Goal: Task Accomplishment & Management: Use online tool/utility

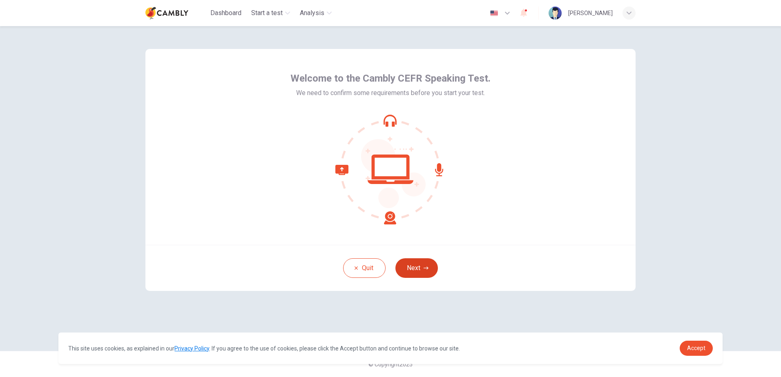
click at [420, 261] on button "Next" at bounding box center [416, 268] width 42 height 20
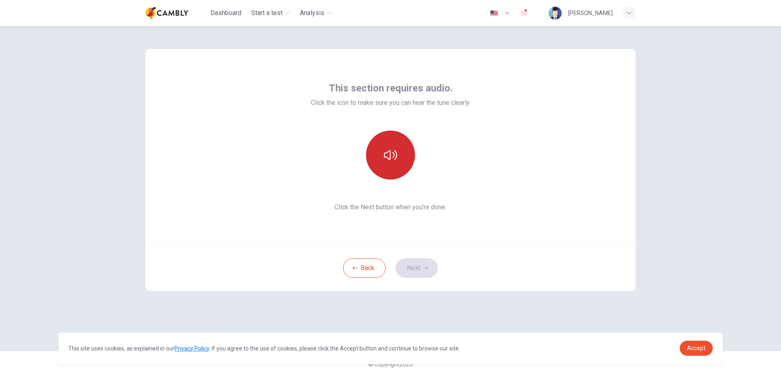
click at [394, 167] on button "button" at bounding box center [390, 155] width 49 height 49
click at [392, 161] on icon "button" at bounding box center [390, 155] width 13 height 13
click at [370, 156] on button "button" at bounding box center [390, 155] width 49 height 49
click at [384, 167] on button "button" at bounding box center [390, 155] width 49 height 49
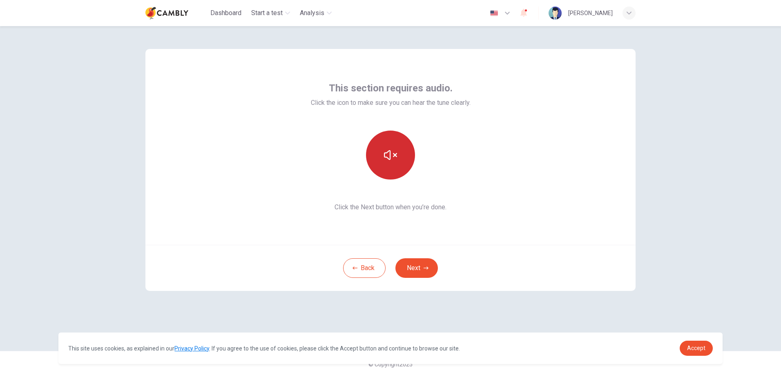
click at [384, 167] on button "button" at bounding box center [390, 155] width 49 height 49
click at [443, 212] on div "This section requires audio. Click the icon to make sure you can hear the tune …" at bounding box center [390, 147] width 490 height 196
click at [386, 173] on button "button" at bounding box center [390, 155] width 49 height 49
click at [384, 168] on button "button" at bounding box center [390, 155] width 49 height 49
click at [386, 167] on button "button" at bounding box center [390, 155] width 49 height 49
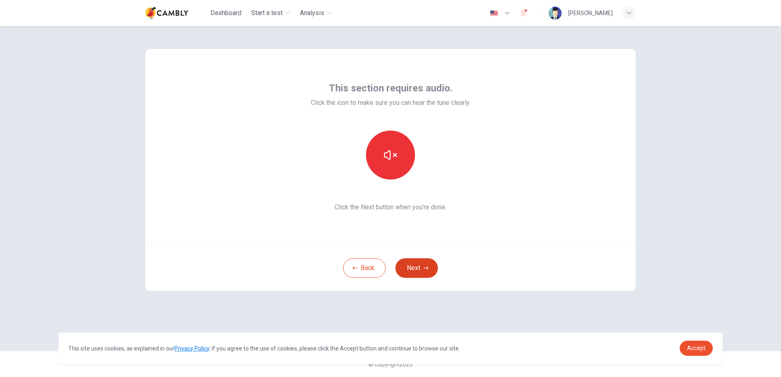
click at [411, 266] on button "Next" at bounding box center [416, 268] width 42 height 20
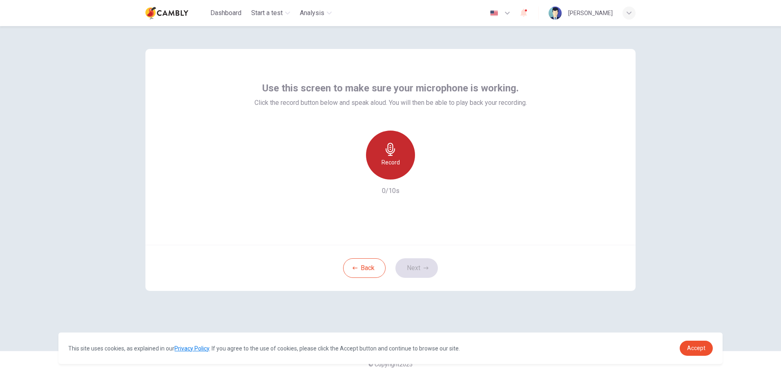
click at [399, 151] on div "Record" at bounding box center [390, 155] width 49 height 49
click at [423, 170] on div "button" at bounding box center [427, 173] width 13 height 13
click at [421, 268] on button "Next" at bounding box center [416, 268] width 42 height 20
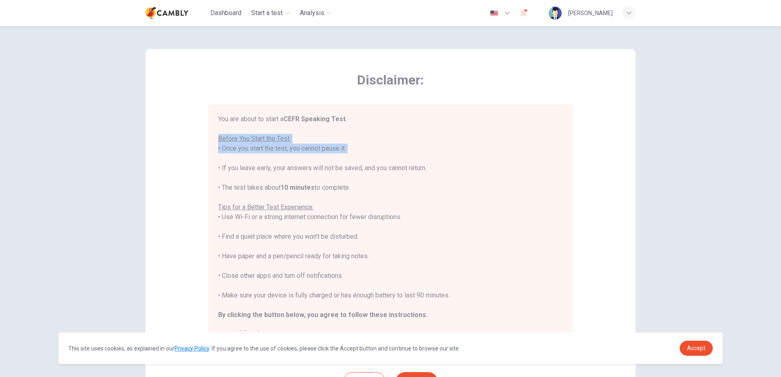
drag, startPoint x: 236, startPoint y: 139, endPoint x: 357, endPoint y: 153, distance: 121.3
click at [357, 153] on div "You are about to start a CEFR Speaking Test . Before You Start the Test: • Once…" at bounding box center [390, 226] width 345 height 225
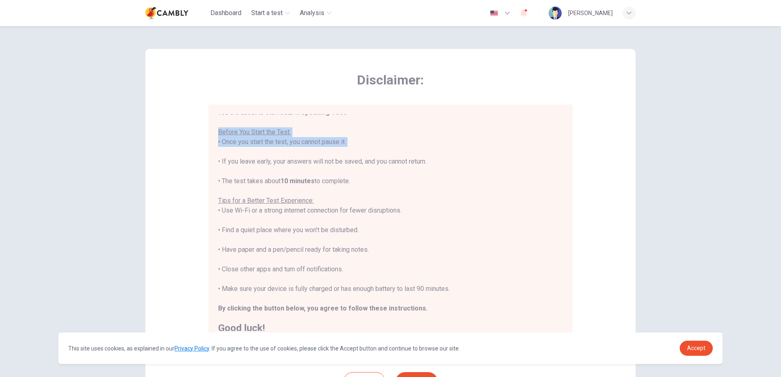
scroll to position [9, 0]
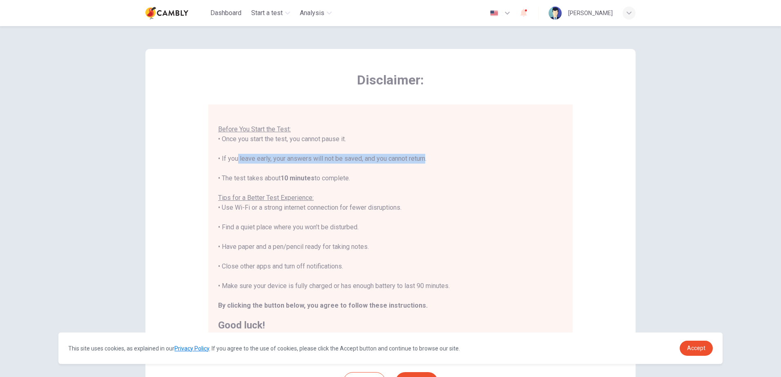
drag, startPoint x: 232, startPoint y: 157, endPoint x: 423, endPoint y: 161, distance: 191.6
click at [423, 161] on div "You are about to start a CEFR Speaking Test . Before You Start the Test: • Once…" at bounding box center [390, 217] width 345 height 225
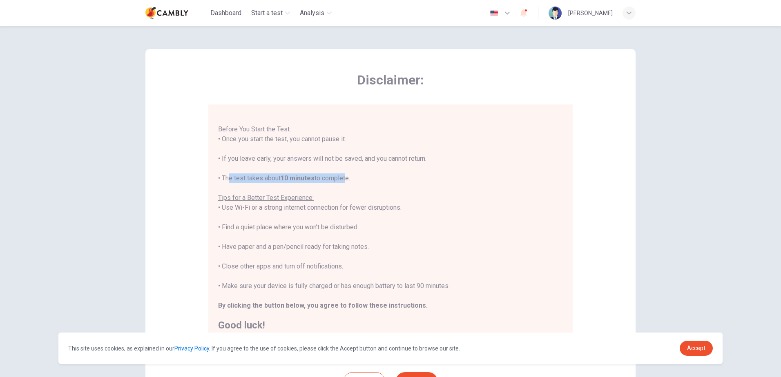
drag, startPoint x: 223, startPoint y: 177, endPoint x: 347, endPoint y: 181, distance: 125.0
click at [347, 181] on div "You are about to start a CEFR Speaking Test . Before You Start the Test: • Once…" at bounding box center [390, 217] width 345 height 225
click at [350, 181] on div "You are about to start a CEFR Speaking Test . Before You Start the Test: • Once…" at bounding box center [390, 217] width 345 height 225
drag, startPoint x: 223, startPoint y: 196, endPoint x: 403, endPoint y: 209, distance: 179.7
click at [403, 209] on div "You are about to start a CEFR Speaking Test . Before You Start the Test: • Once…" at bounding box center [390, 217] width 345 height 225
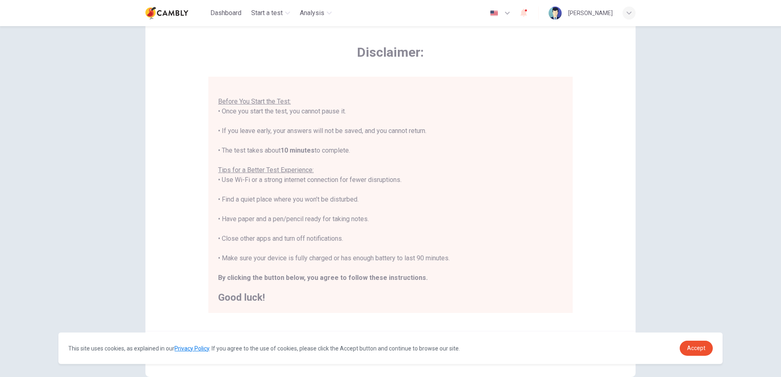
scroll to position [41, 0]
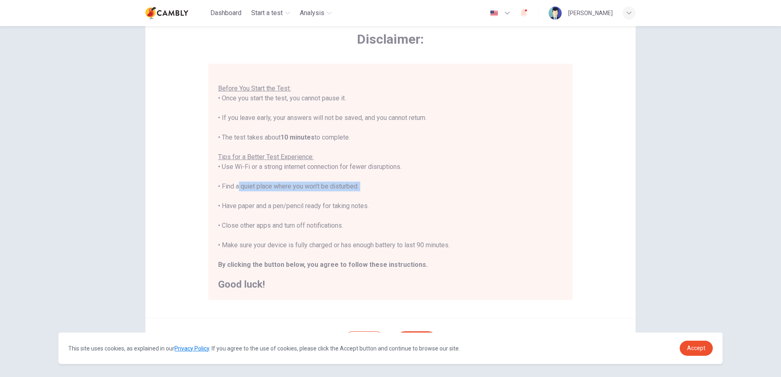
drag, startPoint x: 249, startPoint y: 188, endPoint x: 346, endPoint y: 192, distance: 96.5
click at [346, 192] on div "You are about to start a CEFR Speaking Test . Before You Start the Test: • Once…" at bounding box center [390, 176] width 345 height 225
click at [254, 204] on div "You are about to start a CEFR Speaking Test . Before You Start the Test: • Once…" at bounding box center [390, 176] width 345 height 225
drag, startPoint x: 219, startPoint y: 206, endPoint x: 318, endPoint y: 207, distance: 98.8
click at [318, 207] on div "You are about to start a CEFR Speaking Test . Before You Start the Test: • Once…" at bounding box center [390, 176] width 345 height 225
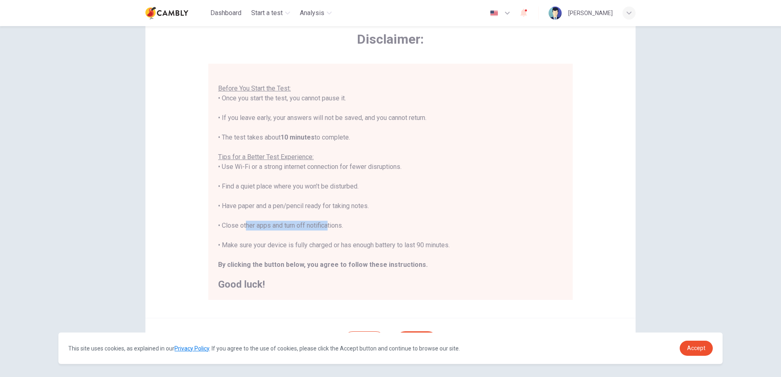
drag, startPoint x: 240, startPoint y: 223, endPoint x: 325, endPoint y: 224, distance: 85.3
click at [325, 224] on div "You are about to start a CEFR Speaking Test . Before You Start the Test: • Once…" at bounding box center [390, 176] width 345 height 225
drag, startPoint x: 325, startPoint y: 224, endPoint x: 269, endPoint y: 232, distance: 57.2
click at [270, 231] on div "You are about to start a CEFR Speaking Test . Before You Start the Test: • Once…" at bounding box center [390, 176] width 345 height 225
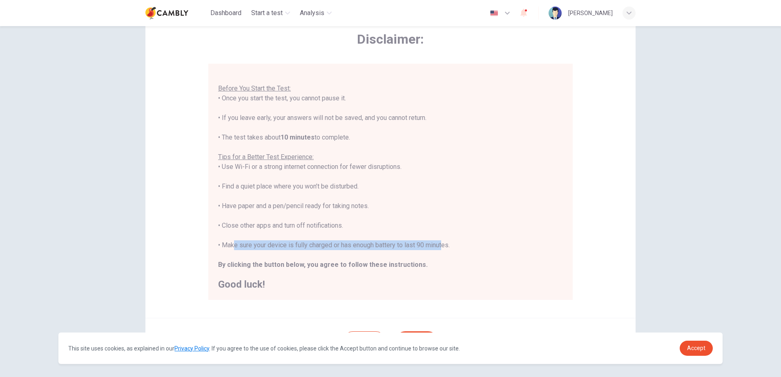
drag, startPoint x: 231, startPoint y: 245, endPoint x: 438, endPoint y: 248, distance: 207.4
click at [438, 248] on div "You are about to start a CEFR Speaking Test . Before You Start the Test: • Once…" at bounding box center [390, 176] width 345 height 225
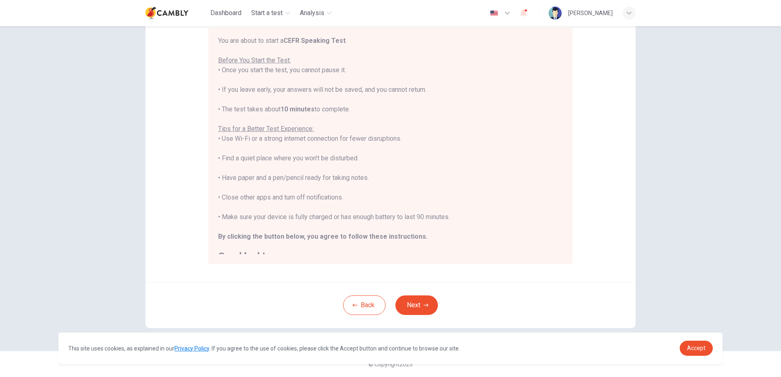
scroll to position [0, 0]
click at [313, 281] on div "Disclaimer: You are about to start a CEFR Speaking Test . Before You Start the …" at bounding box center [390, 127] width 490 height 310
click at [398, 306] on button "Next" at bounding box center [416, 306] width 42 height 20
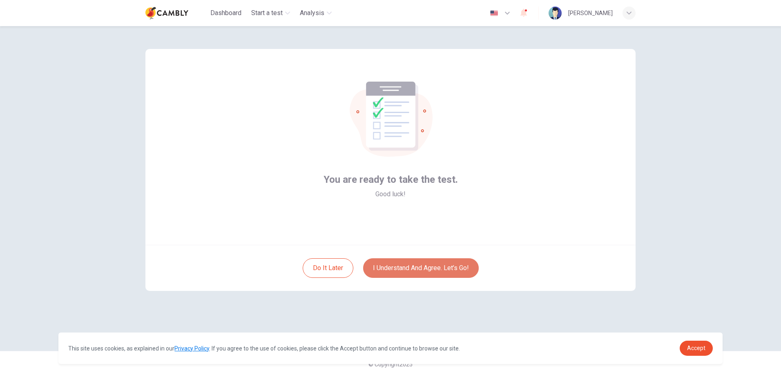
click at [412, 271] on button "I understand and agree. Let’s go!" at bounding box center [421, 268] width 116 height 20
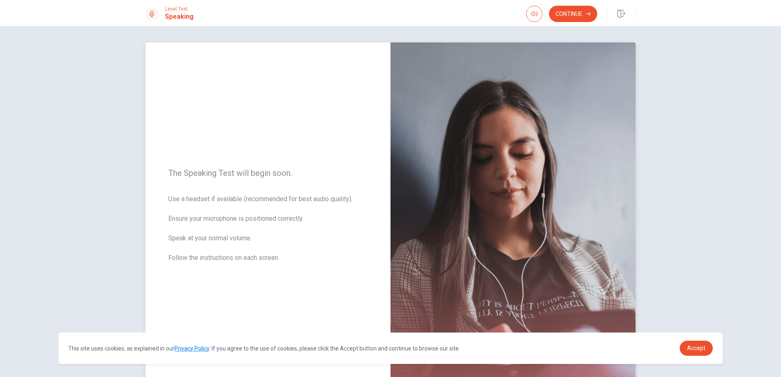
click at [409, 206] on img at bounding box center [512, 220] width 245 height 356
click at [684, 343] on link "Accept" at bounding box center [695, 348] width 33 height 15
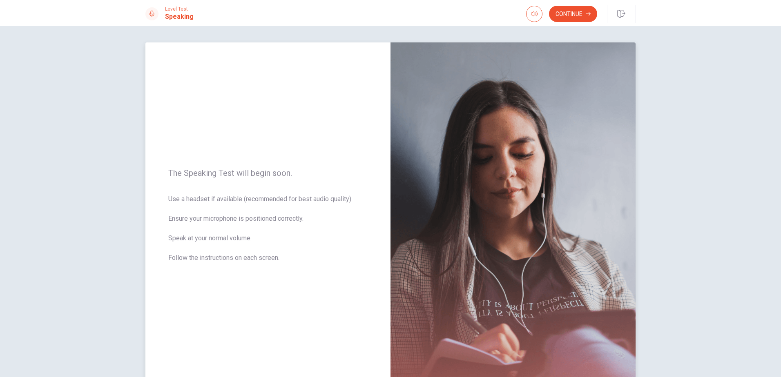
click at [322, 221] on span "Use a headset if available (recommended for best audio quality). Ensure your mi…" at bounding box center [267, 233] width 199 height 78
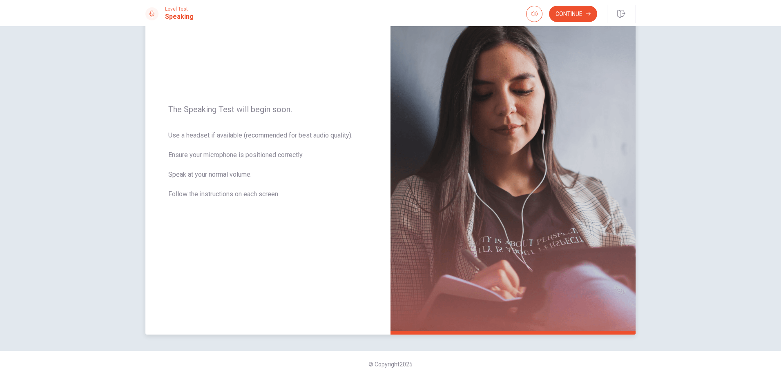
click at [427, 272] on img at bounding box center [512, 157] width 245 height 356
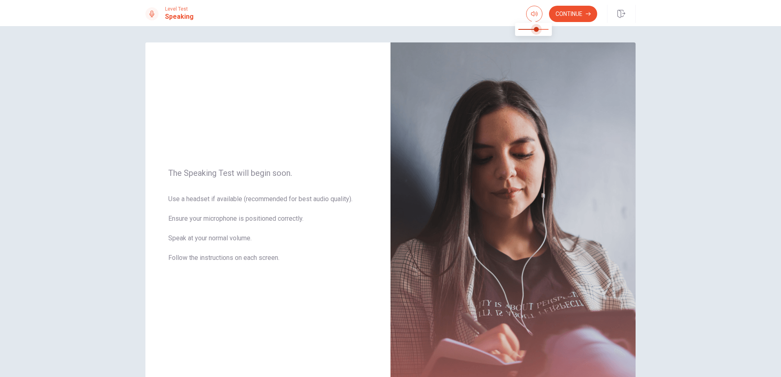
click at [536, 29] on span at bounding box center [533, 29] width 30 height 11
type input "*"
drag, startPoint x: 539, startPoint y: 29, endPoint x: 553, endPoint y: 32, distance: 14.5
click at [551, 32] on span at bounding box center [548, 29] width 5 height 5
click at [565, 17] on button "Continue" at bounding box center [573, 14] width 48 height 16
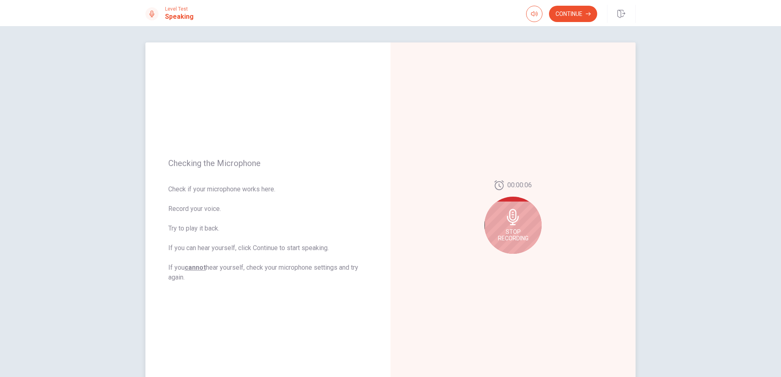
click at [515, 226] on div "Stop Recording" at bounding box center [512, 225] width 57 height 57
click at [521, 261] on icon "Play Audio" at bounding box center [521, 260] width 5 height 5
click at [572, 16] on button "Continue" at bounding box center [573, 14] width 48 height 16
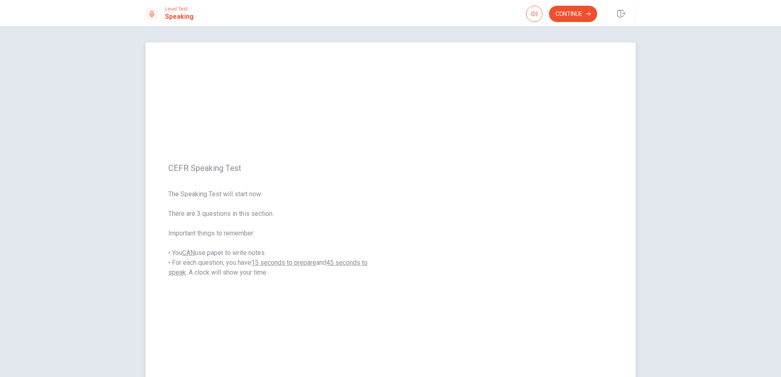
scroll to position [41, 0]
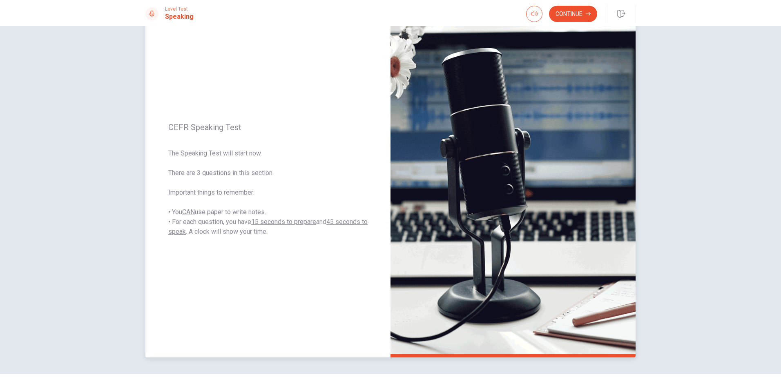
click at [433, 221] on img at bounding box center [512, 180] width 245 height 356
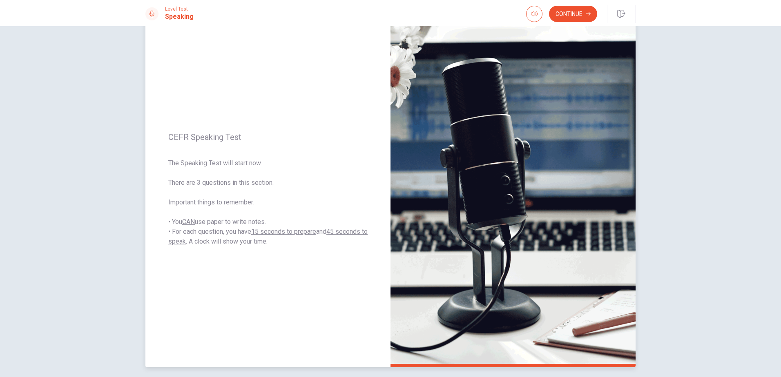
scroll to position [0, 0]
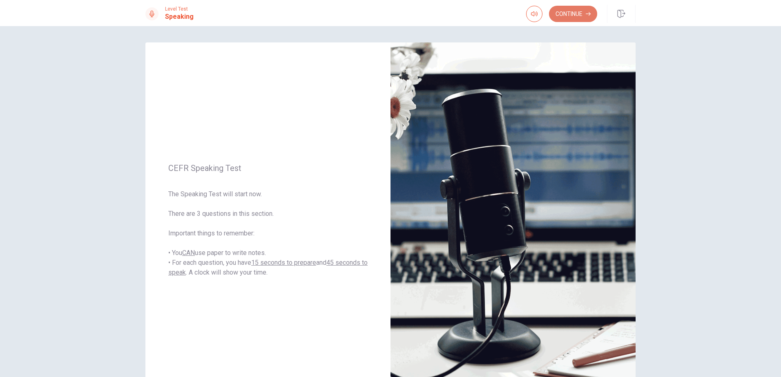
click at [576, 19] on button "Continue" at bounding box center [573, 14] width 48 height 16
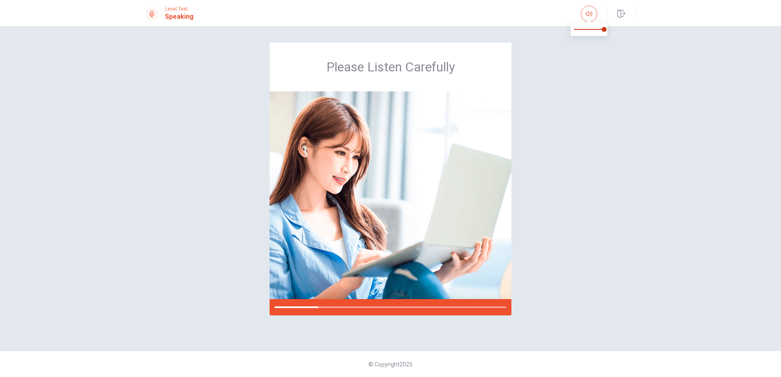
click at [594, 30] on span at bounding box center [589, 29] width 30 height 11
type input "***"
drag, startPoint x: 594, startPoint y: 30, endPoint x: 584, endPoint y: 31, distance: 9.8
click at [584, 31] on span at bounding box center [582, 29] width 5 height 5
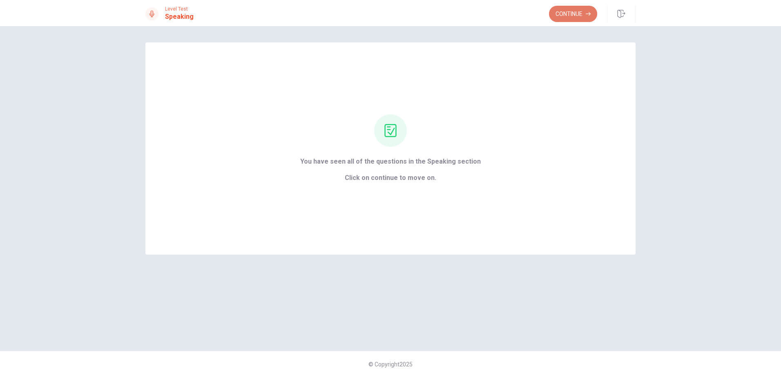
click at [568, 15] on button "Continue" at bounding box center [573, 14] width 48 height 16
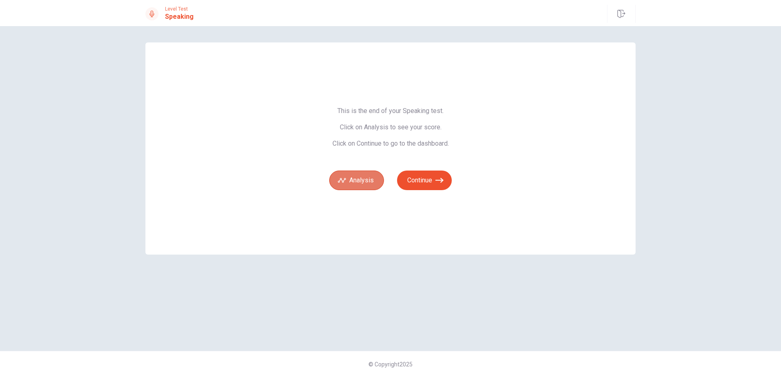
click at [347, 178] on button "Analysis" at bounding box center [356, 181] width 55 height 20
